Goal: Task Accomplishment & Management: Manage account settings

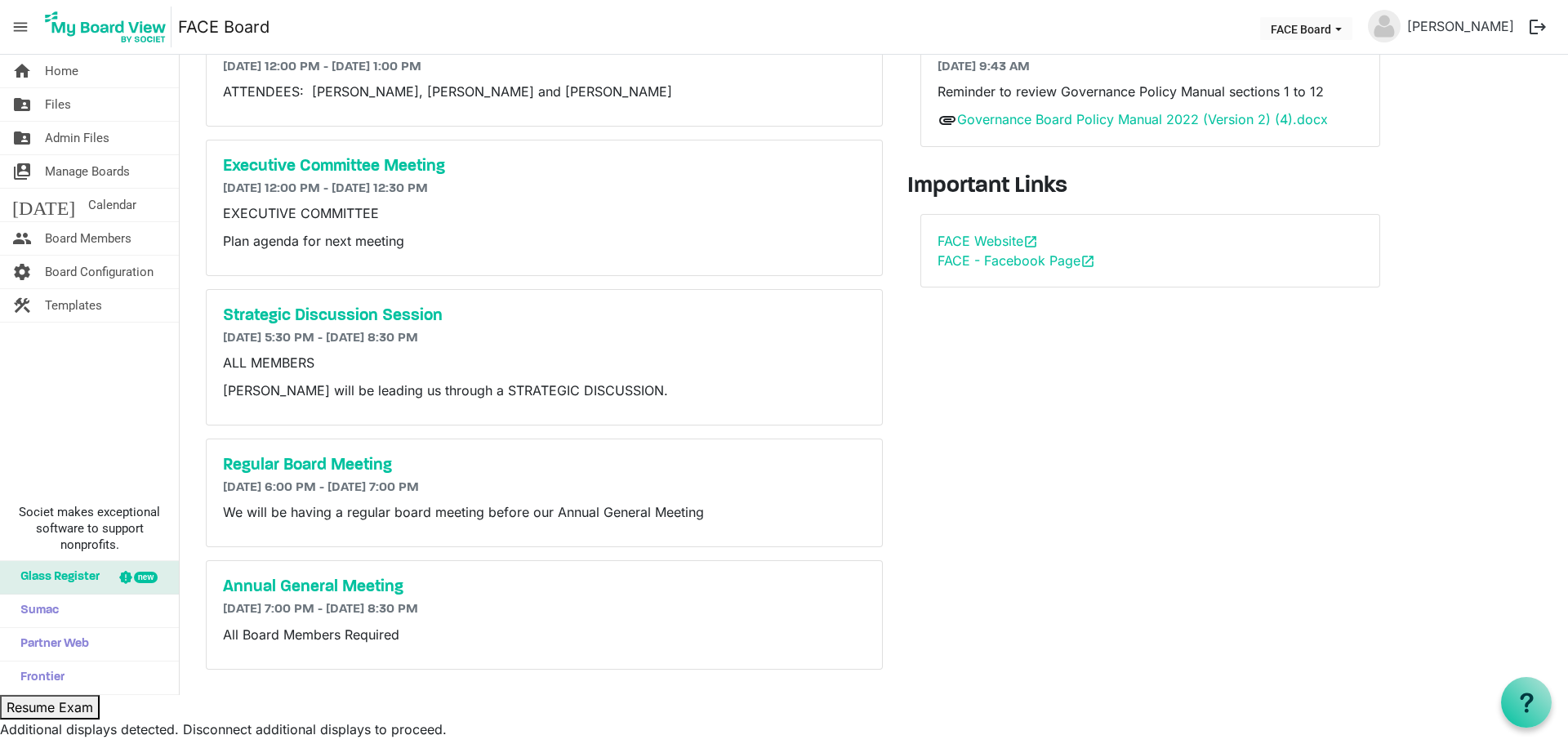
scroll to position [135, 0]
click at [61, 229] on span "Board Members" at bounding box center [87, 239] width 86 height 33
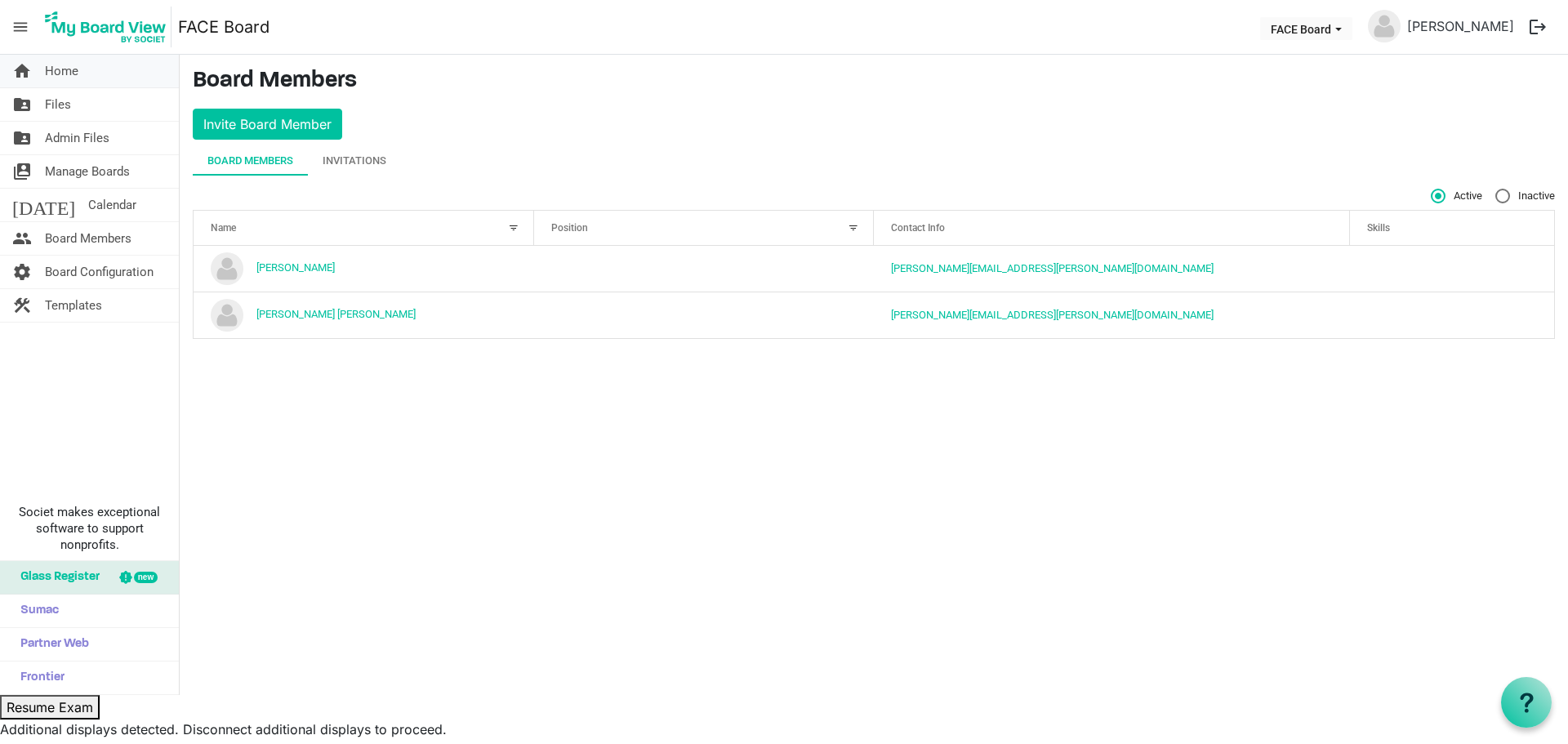
click at [62, 80] on span "Home" at bounding box center [61, 71] width 33 height 33
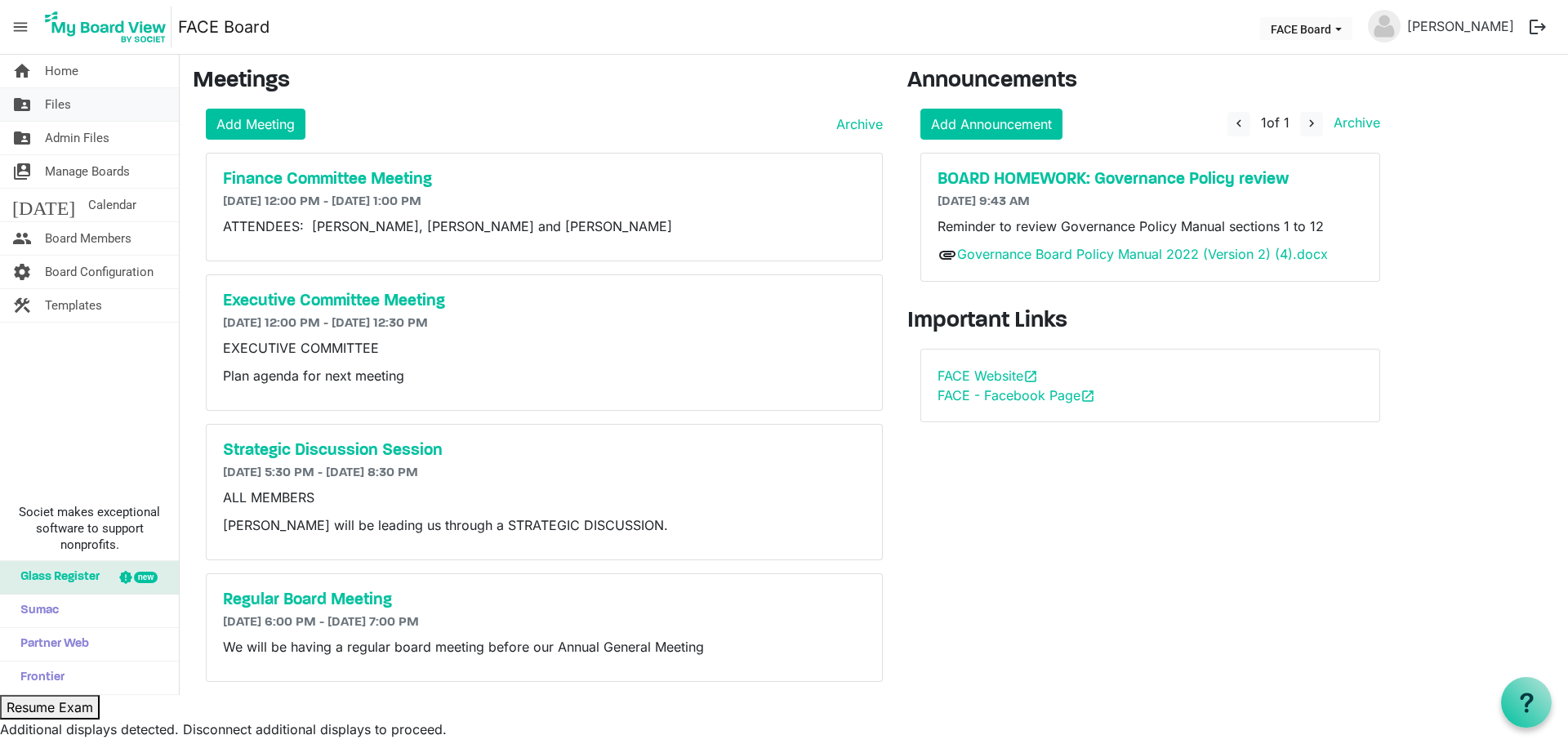
click at [37, 101] on link "folder_shared Files" at bounding box center [89, 104] width 179 height 33
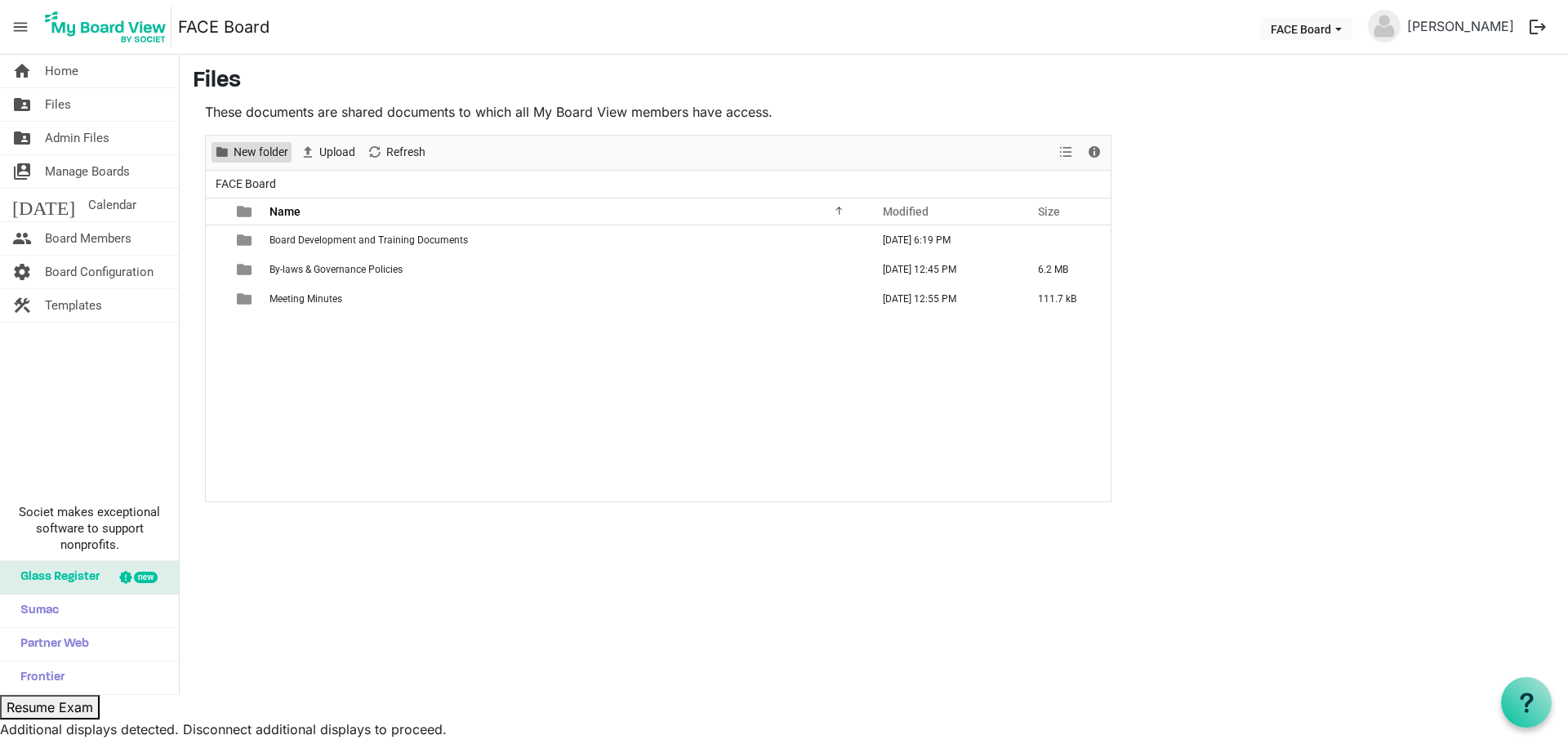
click at [265, 155] on span "New folder" at bounding box center [260, 152] width 58 height 21
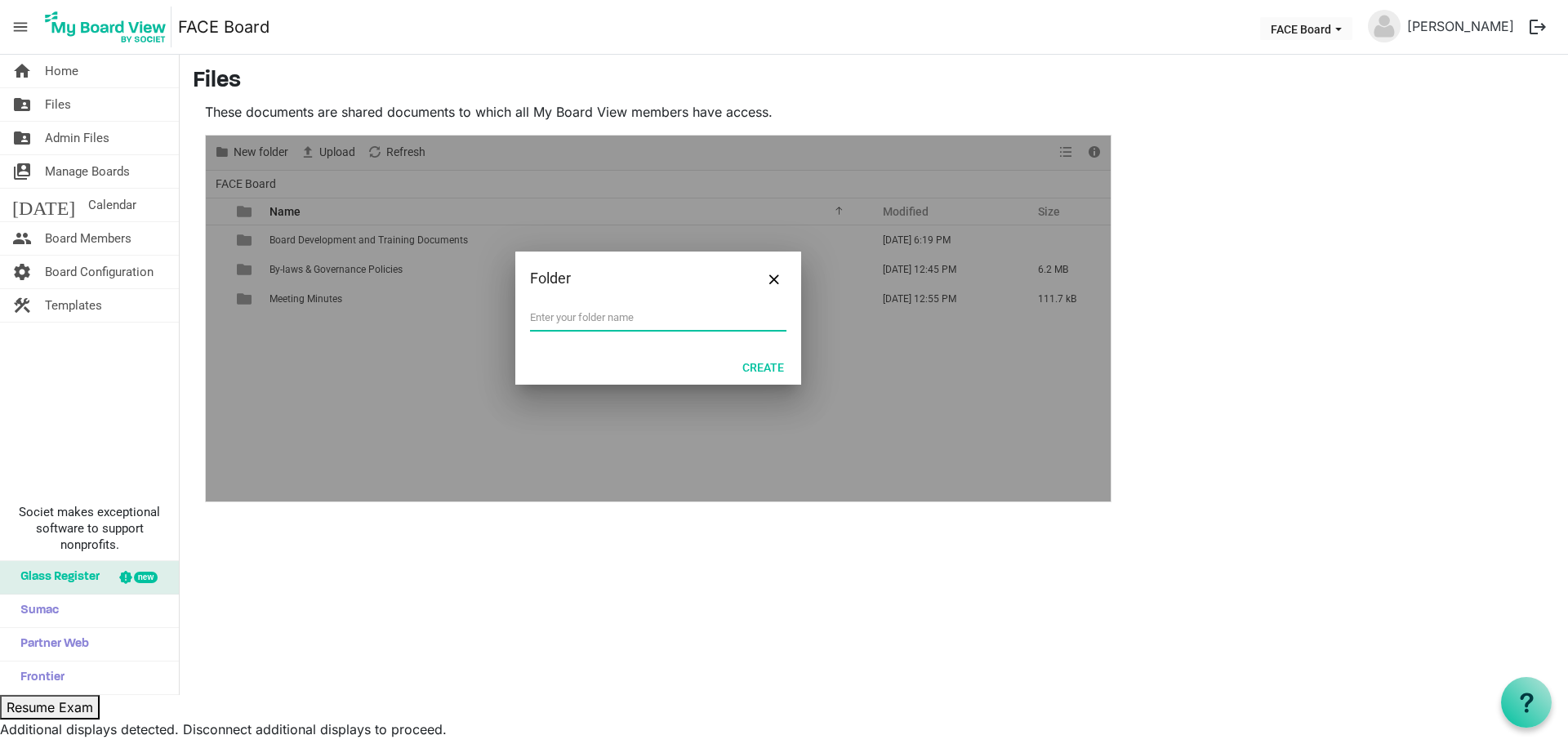
type input "A"
type input "Meeting Action Items"
click at [765, 361] on button "Create" at bounding box center [763, 366] width 62 height 23
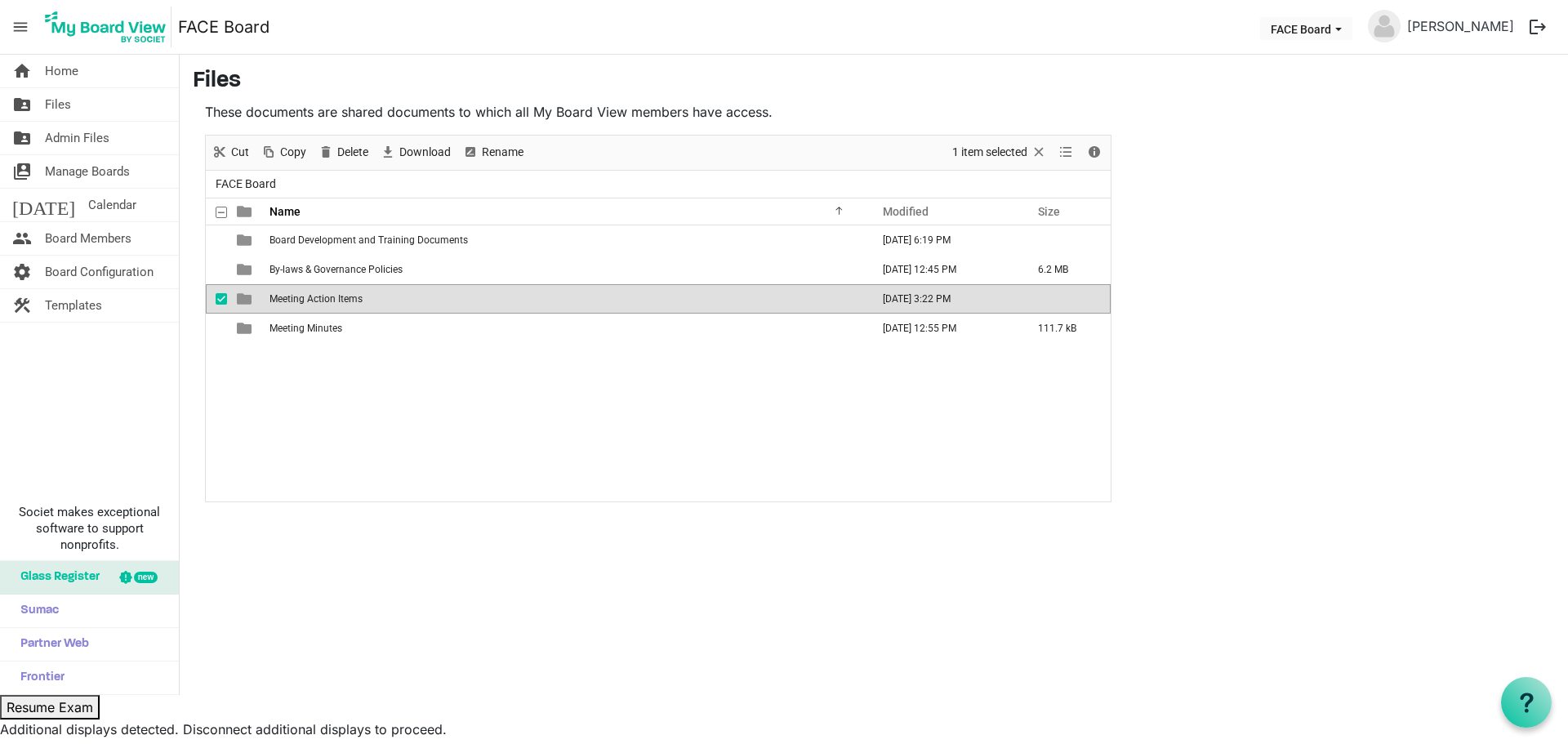
click at [1113, 649] on div "home Home folder_shared Files folder_shared Admin Files switch_account Manage B…" at bounding box center [784, 375] width 1568 height 640
